Goal: Register for event/course

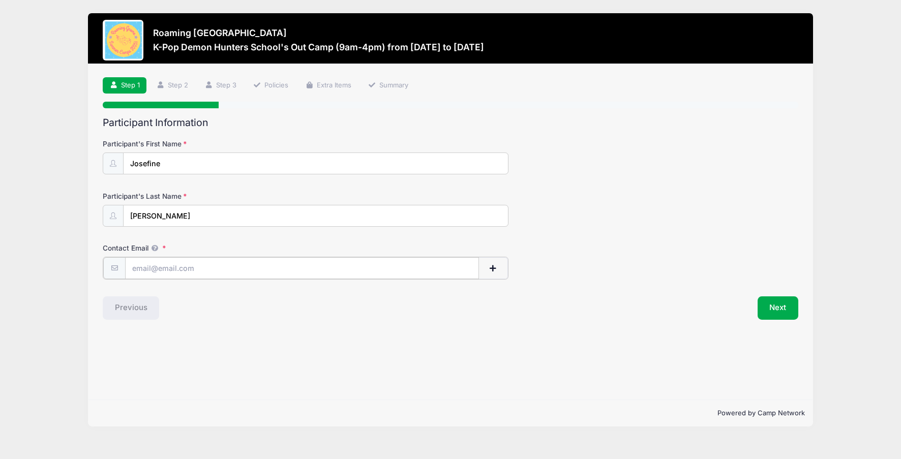
click at [349, 268] on input "Contact Email" at bounding box center [302, 268] width 354 height 22
type input "AMANDA.RISKIN@GMAIL.COM"
click at [780, 311] on button "Next" at bounding box center [778, 306] width 41 height 23
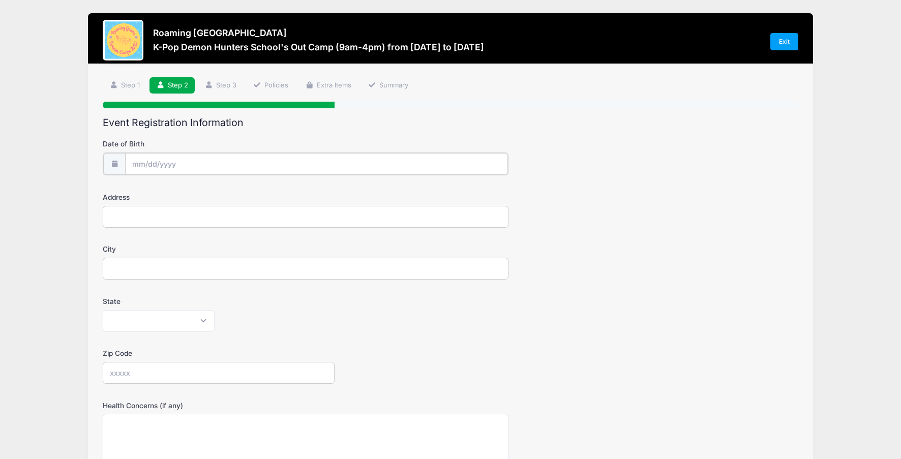
click at [317, 167] on input "Date of Birth" at bounding box center [316, 164] width 383 height 22
click at [178, 263] on span "12" at bounding box center [178, 266] width 18 height 18
type input "08/12/2025"
click at [205, 219] on input "Address" at bounding box center [306, 216] width 406 height 22
type input "2822 Wabash St"
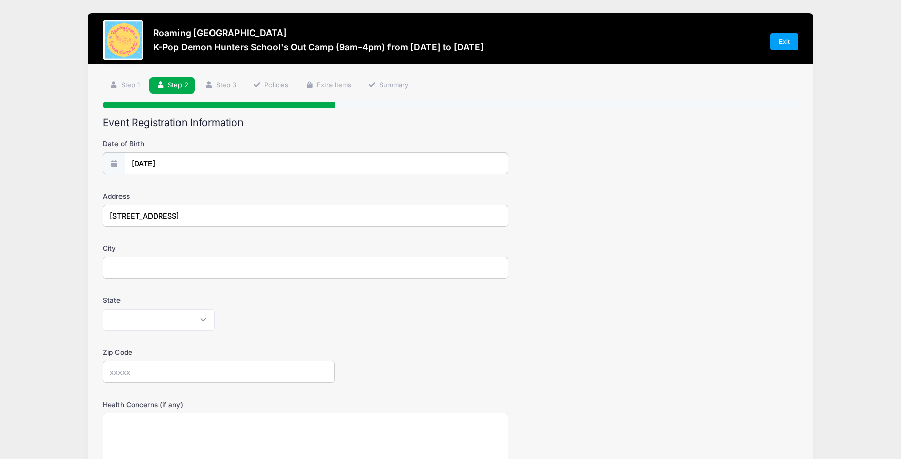
type input "Denver Park Hill/Central Park"
select select "CO"
type input "80238"
drag, startPoint x: 232, startPoint y: 275, endPoint x: 136, endPoint y: 264, distance: 96.7
click at [136, 264] on input "Denver Park Hill/Central Park" at bounding box center [306, 268] width 406 height 22
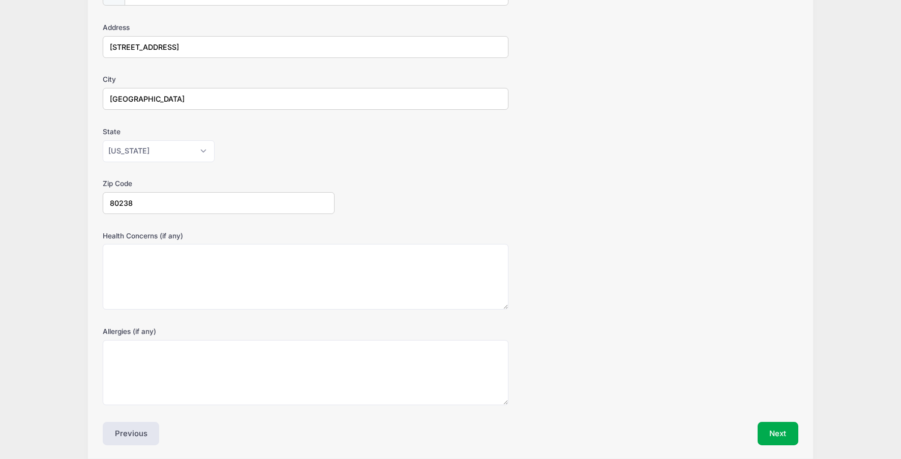
scroll to position [208, 0]
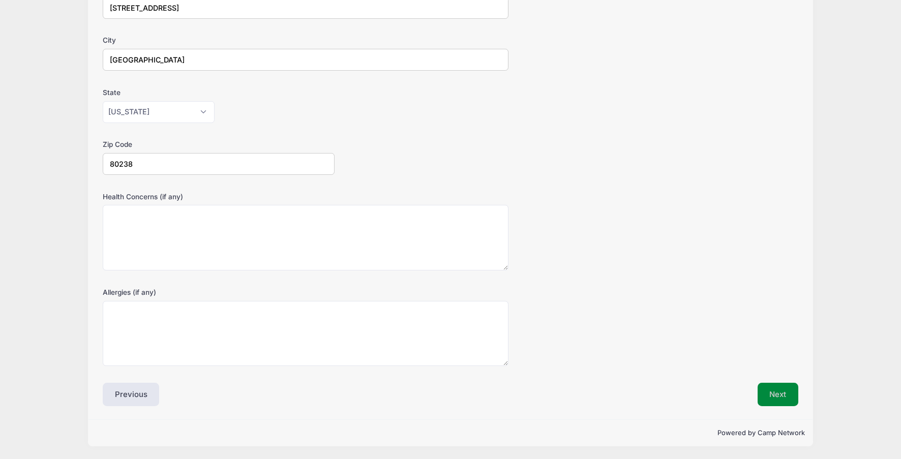
type input "Denver"
click at [787, 394] on button "Next" at bounding box center [778, 394] width 41 height 23
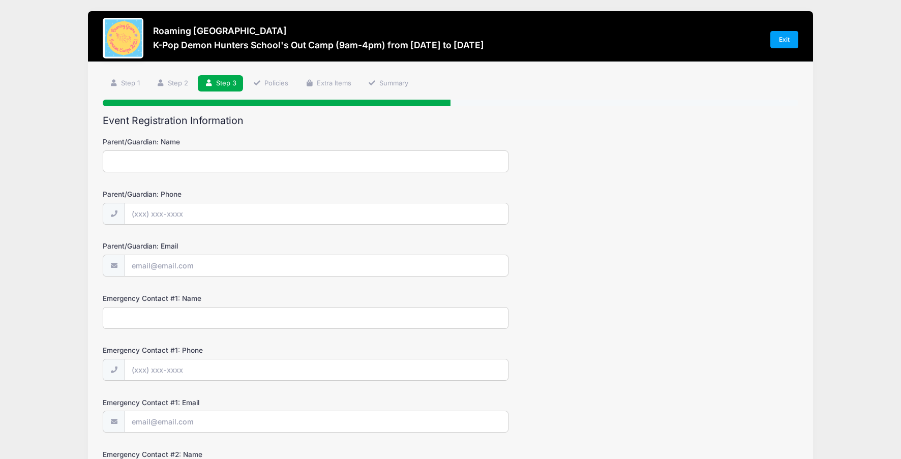
scroll to position [0, 0]
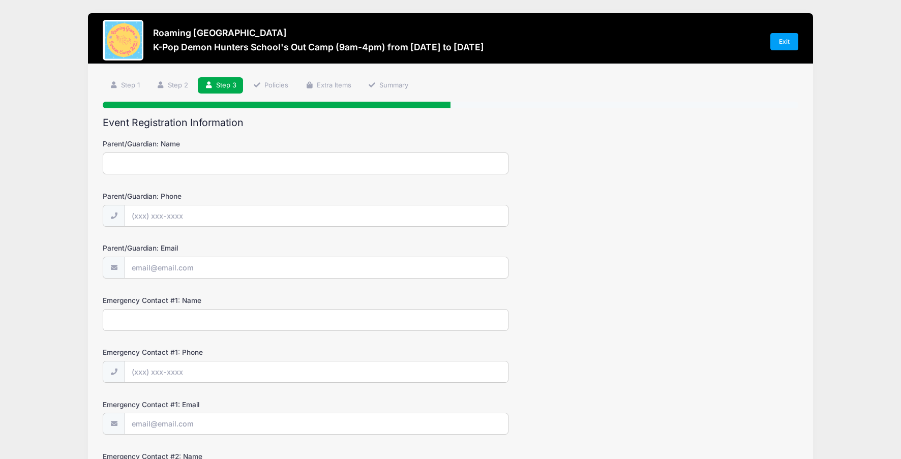
click at [442, 164] on input "Parent/Guardian: Name" at bounding box center [306, 164] width 406 height 22
type input "amanda riskin"
type input "(847) 767-7001"
click at [270, 266] on input "Parent/Guardian: Email" at bounding box center [316, 268] width 383 height 22
type input "AMANDA.RISKIN@GMAIL.COM"
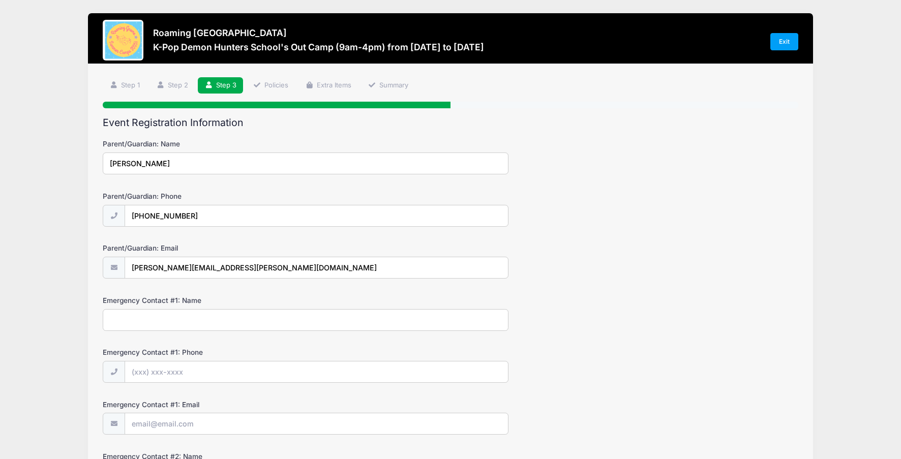
click at [230, 328] on input "Emergency Contact #1: Name" at bounding box center [306, 320] width 406 height 22
type input "jon riskin"
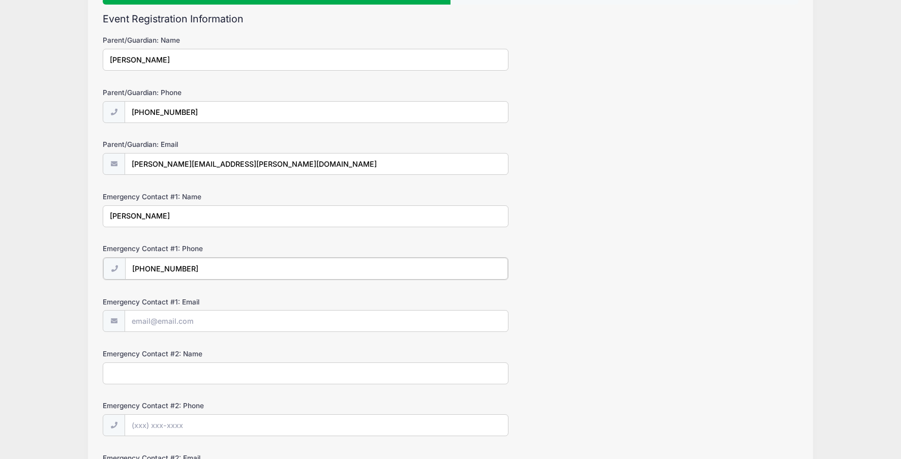
scroll to position [105, 0]
type input "(908) 565-0069"
click at [211, 318] on input "Emergency Contact #1: Email" at bounding box center [316, 320] width 383 height 22
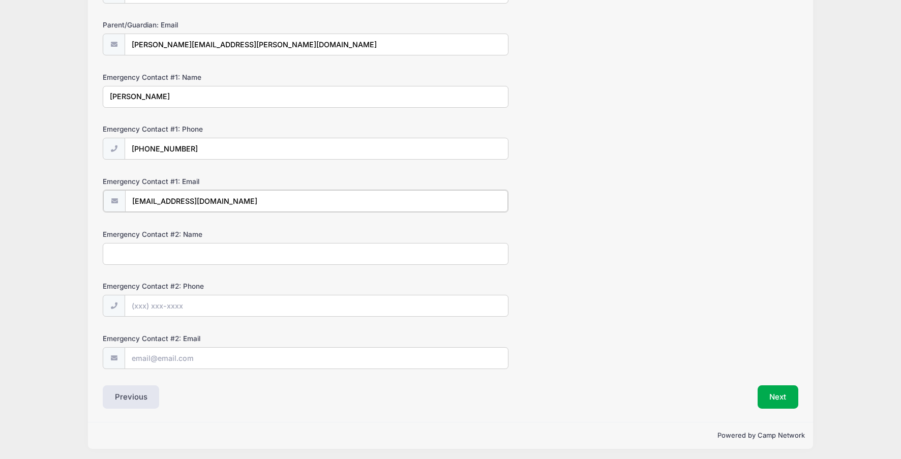
scroll to position [226, 0]
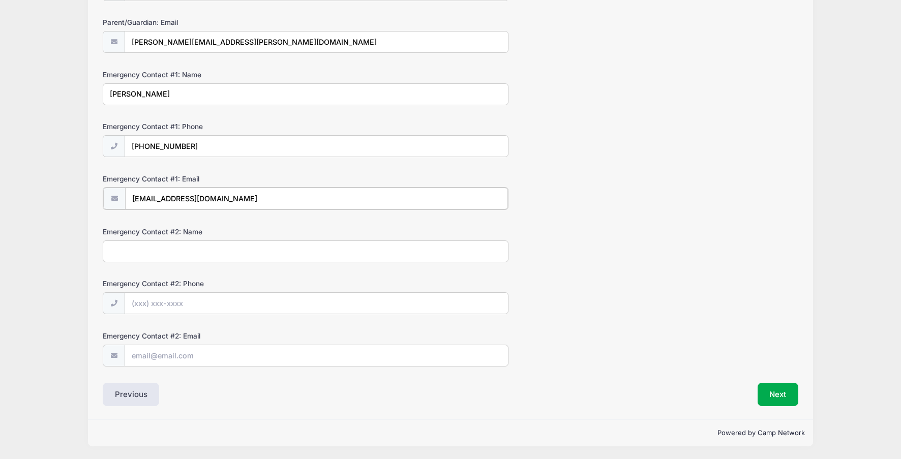
type input "jriskin@gmail.com"
click at [256, 262] on form "Parent/Guardian: Name amanda riskin Parent/Guardian: Phone (847) 767-7001 Paren…" at bounding box center [451, 140] width 696 height 452
click at [256, 254] on input "Emergency Contact #2: Name" at bounding box center [306, 252] width 406 height 22
type input "9085650069"
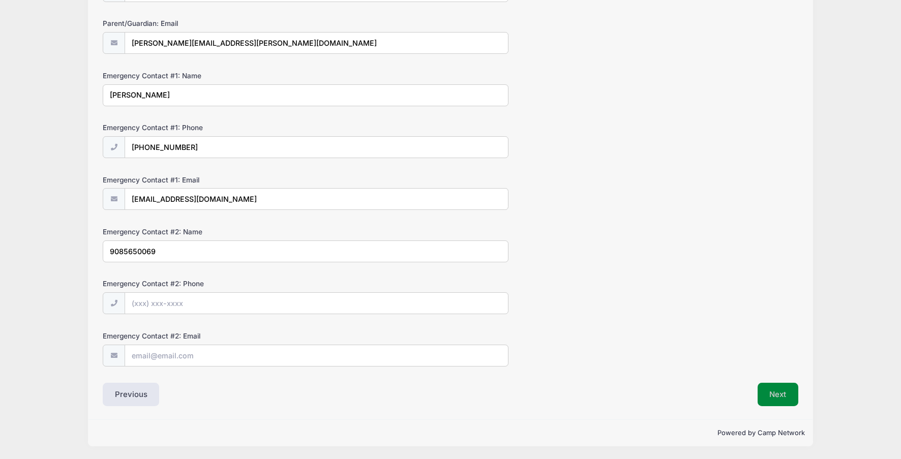
click at [767, 390] on button "Next" at bounding box center [778, 394] width 41 height 23
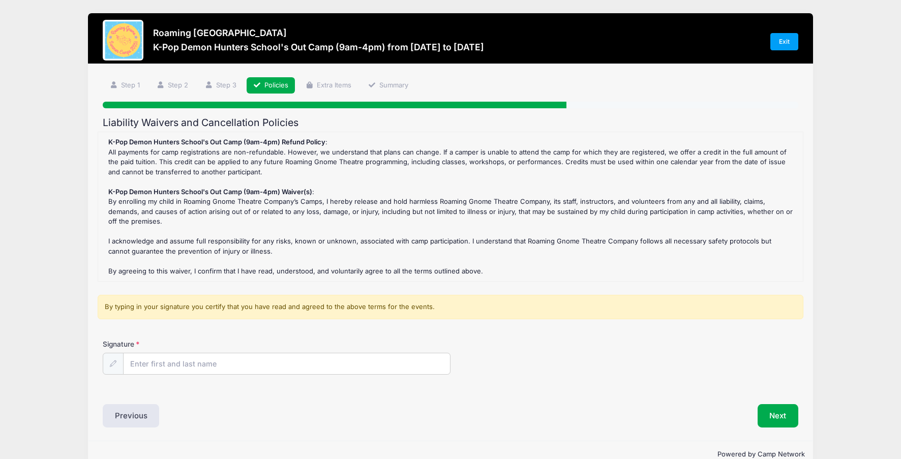
scroll to position [21, 0]
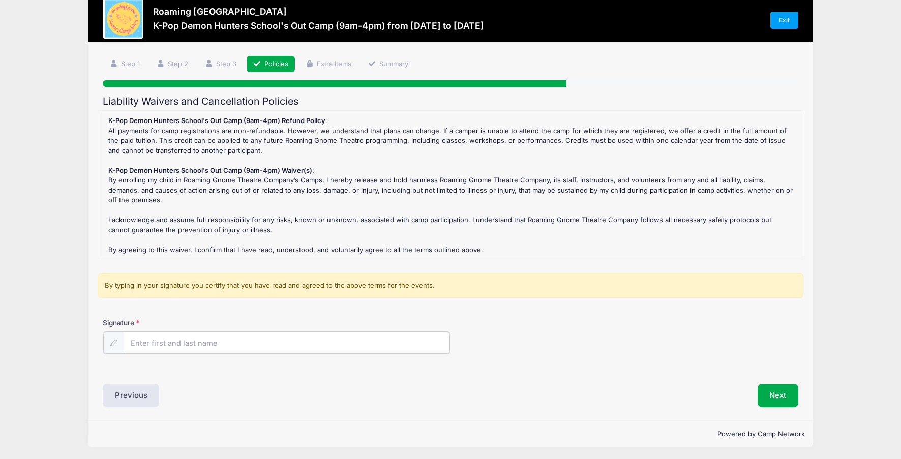
click at [322, 344] on input "Signature" at bounding box center [287, 343] width 326 height 22
type input "amanda riskin"
click at [486, 386] on div "Next" at bounding box center [627, 394] width 353 height 23
click at [762, 406] on div "Step 4 /7 Step 1 Step 2 Step 3 Policies Extra Items Summary Participant Informa…" at bounding box center [451, 231] width 726 height 377
click at [770, 392] on button "Next" at bounding box center [778, 394] width 41 height 23
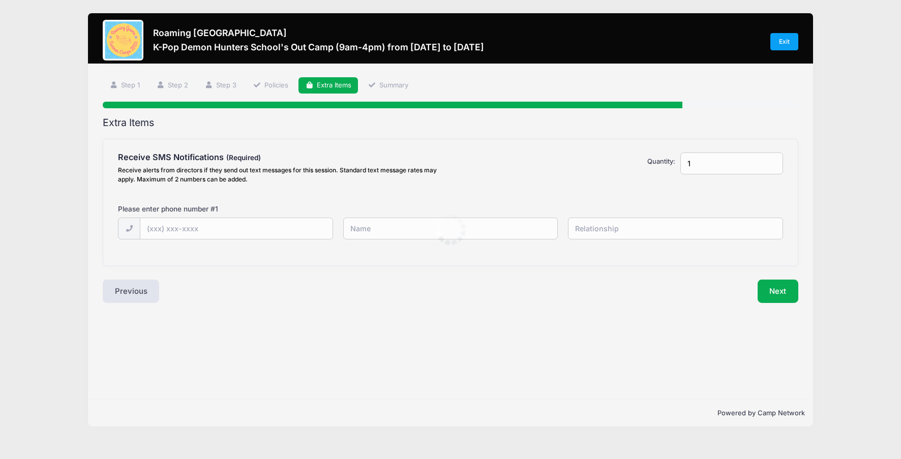
scroll to position [0, 0]
click at [770, 294] on button "Next" at bounding box center [778, 291] width 41 height 23
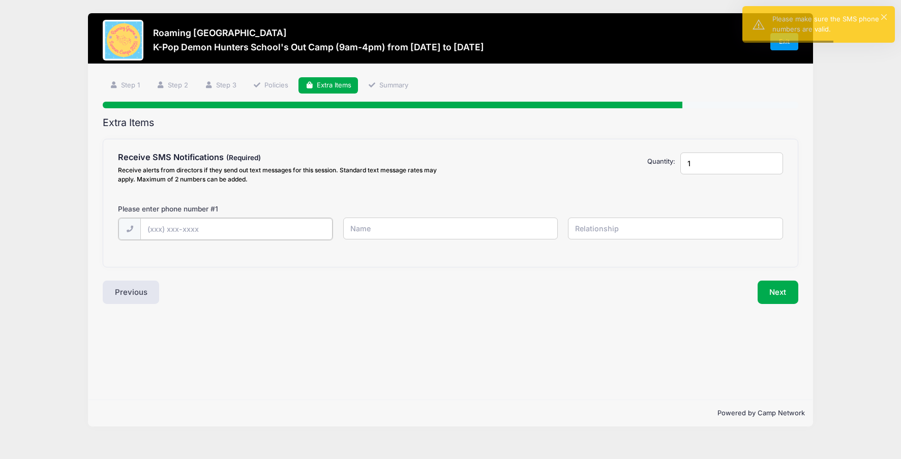
click at [0, 0] on input "text" at bounding box center [0, 0] width 0 height 0
type input "(847) 767-7001"
type input "amanda"
click at [765, 292] on button "Next" at bounding box center [778, 291] width 41 height 23
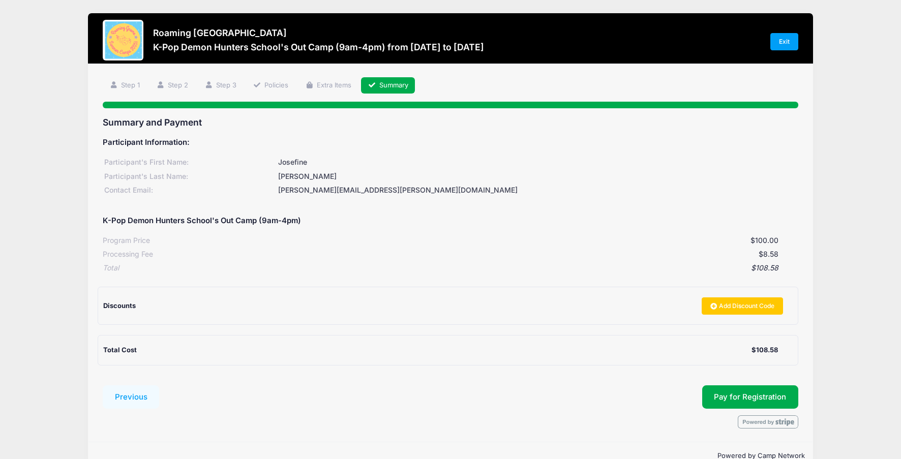
scroll to position [23, 0]
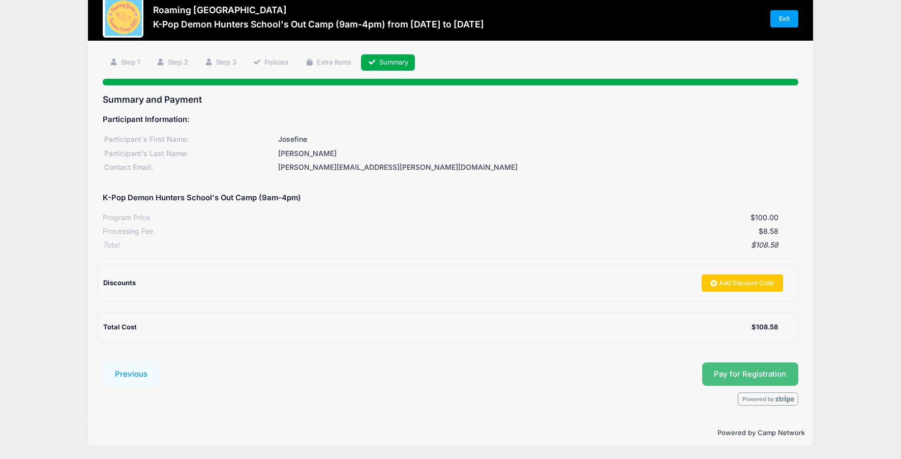
click at [777, 375] on span "Pay for Registration" at bounding box center [750, 374] width 72 height 9
